Goal: Check status: Check status

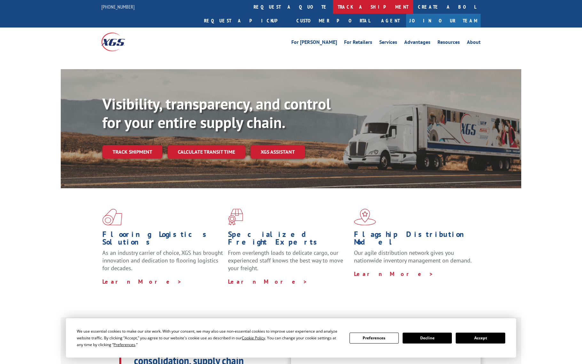
drag, startPoint x: 0, startPoint y: 0, endPoint x: 276, endPoint y: 6, distance: 275.7
click at [333, 6] on link "track a shipment" at bounding box center [373, 7] width 80 height 14
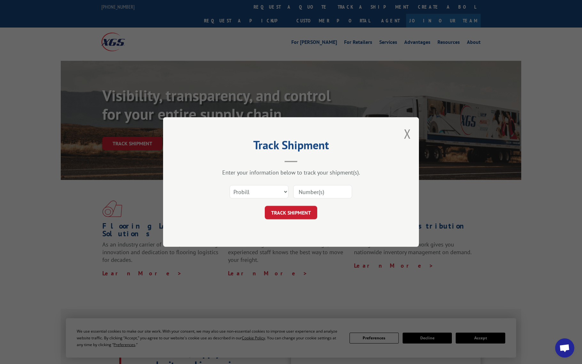
click at [326, 191] on input at bounding box center [322, 191] width 59 height 13
type input "17687921"
click button "TRACK SHIPMENT" at bounding box center [291, 212] width 52 height 13
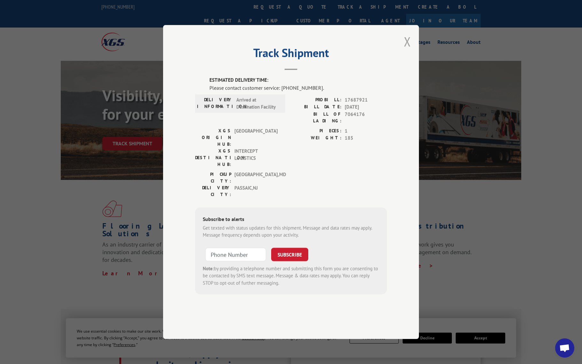
click at [405, 50] on button "Close modal" at bounding box center [407, 41] width 7 height 17
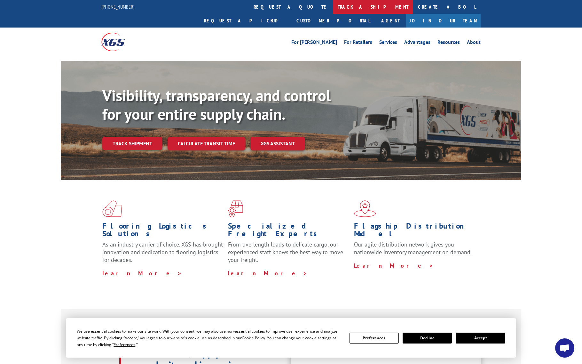
click at [333, 5] on link "track a shipment" at bounding box center [373, 7] width 80 height 14
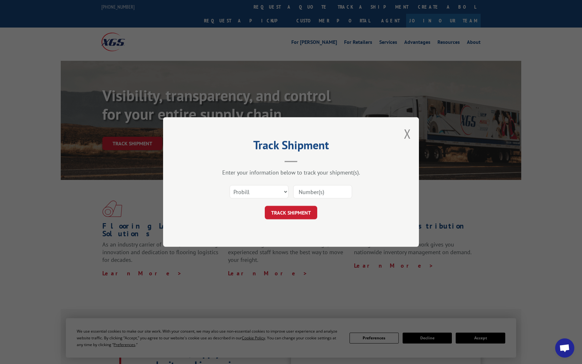
click at [314, 191] on input at bounding box center [322, 191] width 59 height 13
type input "71731961"
click button "TRACK SHIPMENT" at bounding box center [291, 212] width 52 height 13
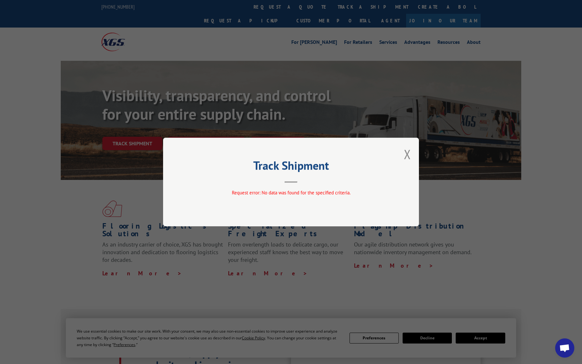
click at [402, 154] on div "Track Shipment Request error: No data was found for the specified criteria." at bounding box center [291, 181] width 256 height 89
click at [407, 153] on button "Close modal" at bounding box center [407, 153] width 7 height 17
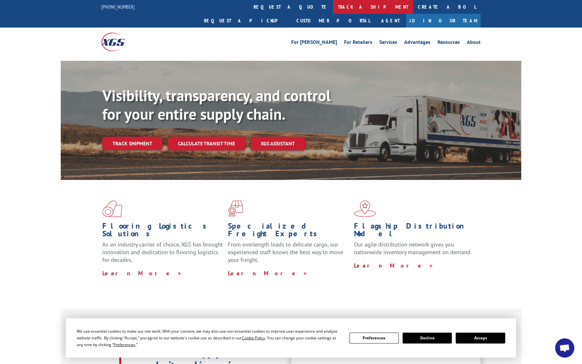
click at [333, 7] on link "track a shipment" at bounding box center [373, 7] width 80 height 14
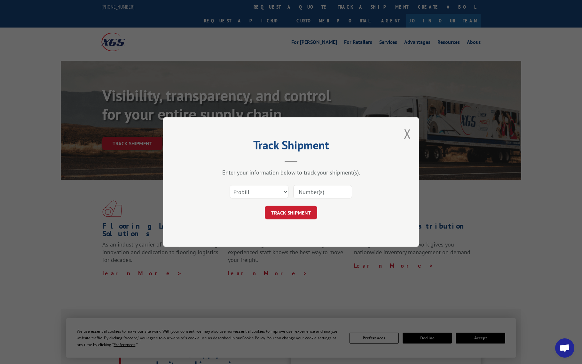
click at [345, 194] on input at bounding box center [322, 191] width 59 height 13
type input "17687921"
click button "TRACK SHIPMENT" at bounding box center [291, 212] width 52 height 13
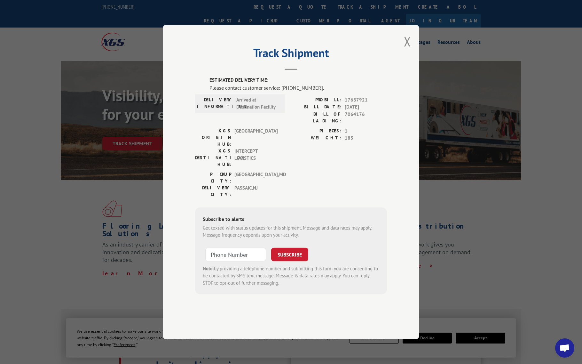
click at [411, 62] on div "Track Shipment ESTIMATED DELIVERY TIME: Please contact customer service: [PHONE…" at bounding box center [291, 182] width 256 height 314
click at [405, 50] on button "Close modal" at bounding box center [407, 41] width 7 height 17
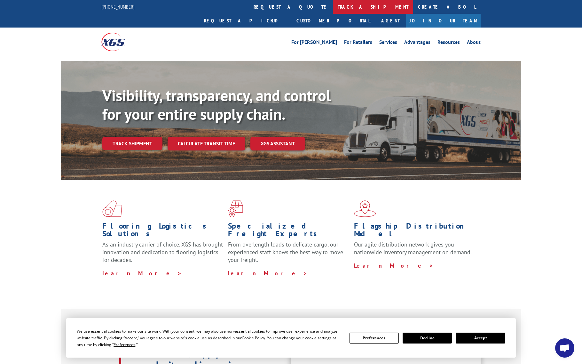
click at [333, 2] on link "track a shipment" at bounding box center [373, 7] width 80 height 14
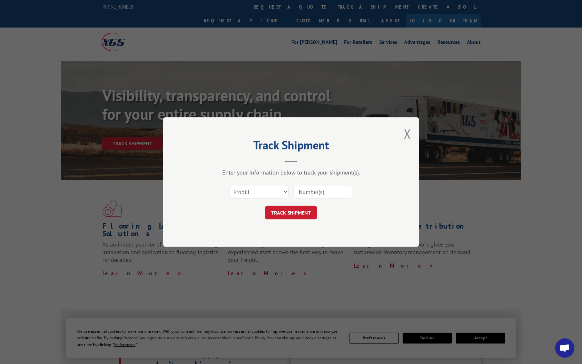
click at [330, 192] on input at bounding box center [322, 191] width 59 height 13
type input "71731961"
click button "TRACK SHIPMENT" at bounding box center [291, 212] width 52 height 13
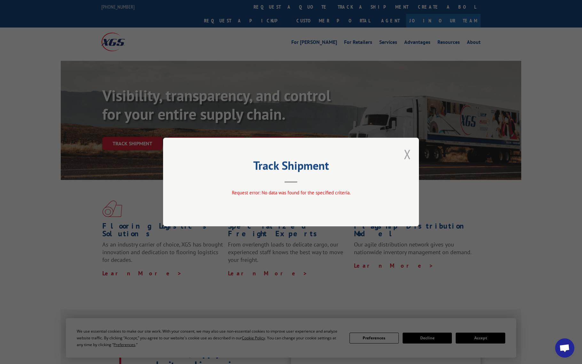
click at [408, 153] on button "Close modal" at bounding box center [407, 153] width 7 height 17
